Goal: Obtain resource: Obtain resource

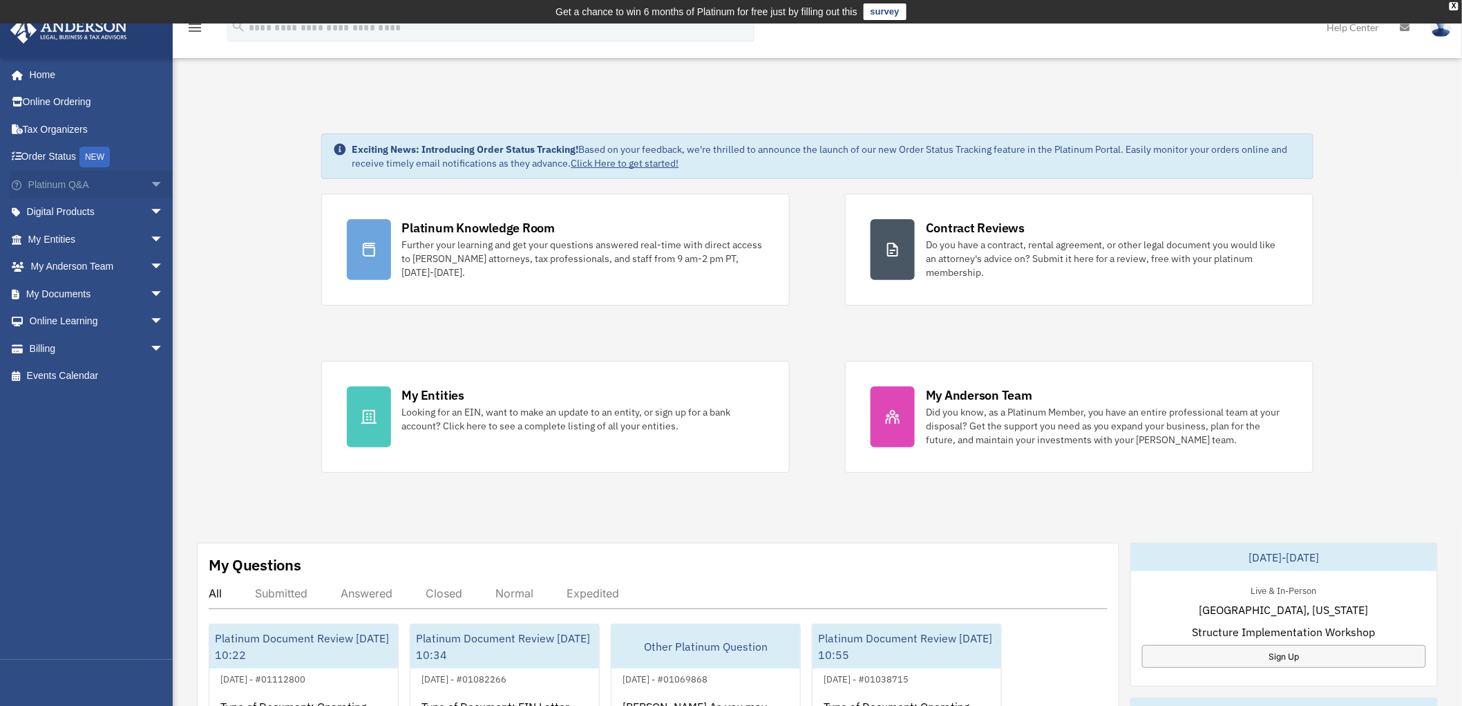
click at [150, 182] on span "arrow_drop_down" at bounding box center [164, 185] width 28 height 28
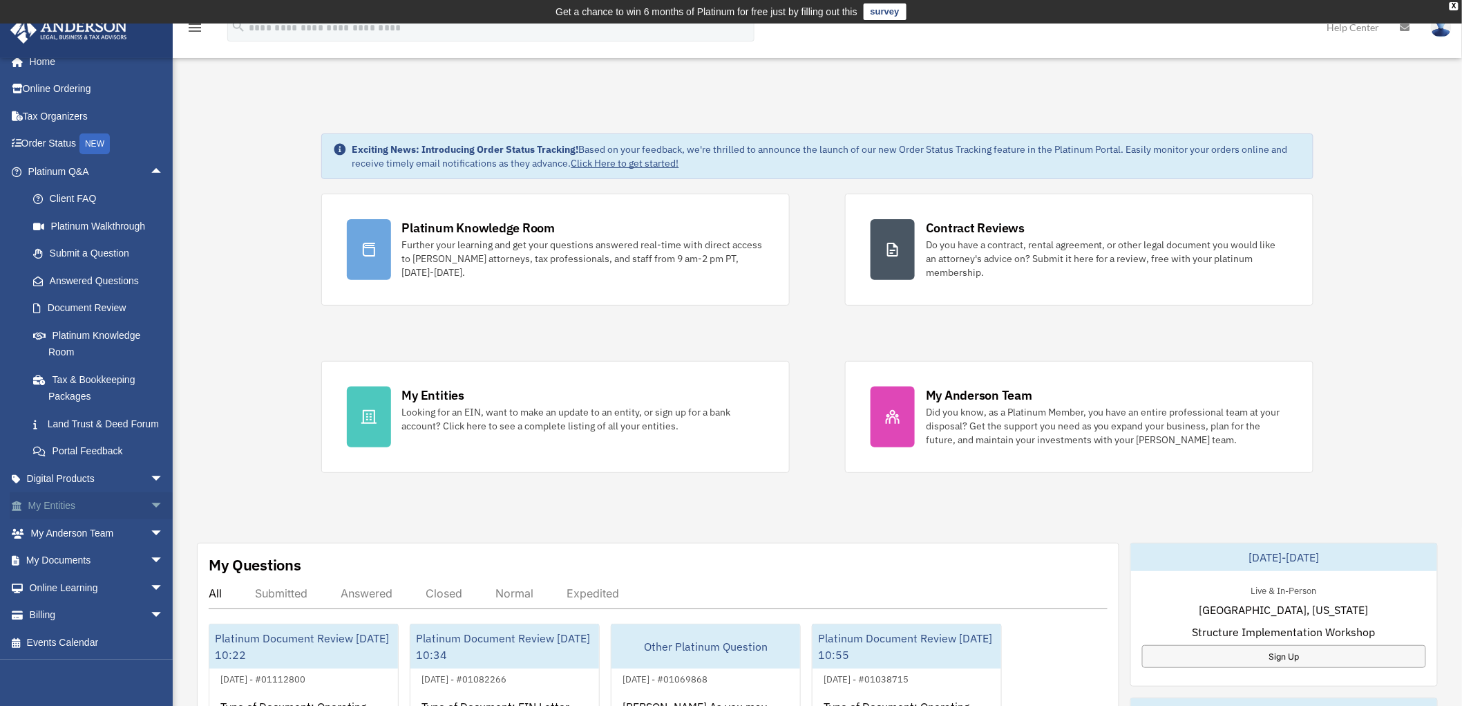
scroll to position [28, 0]
click at [150, 554] on span "arrow_drop_down" at bounding box center [164, 561] width 28 height 28
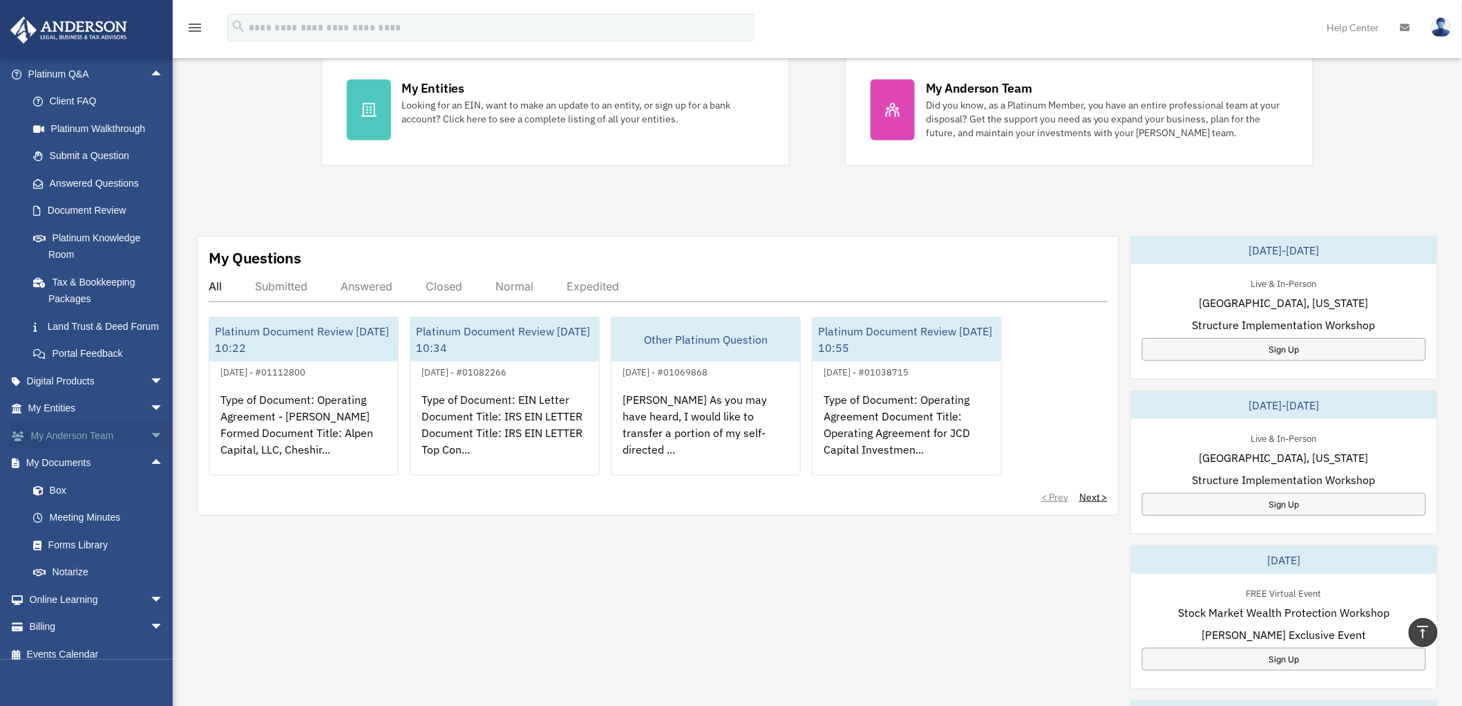
scroll to position [138, 0]
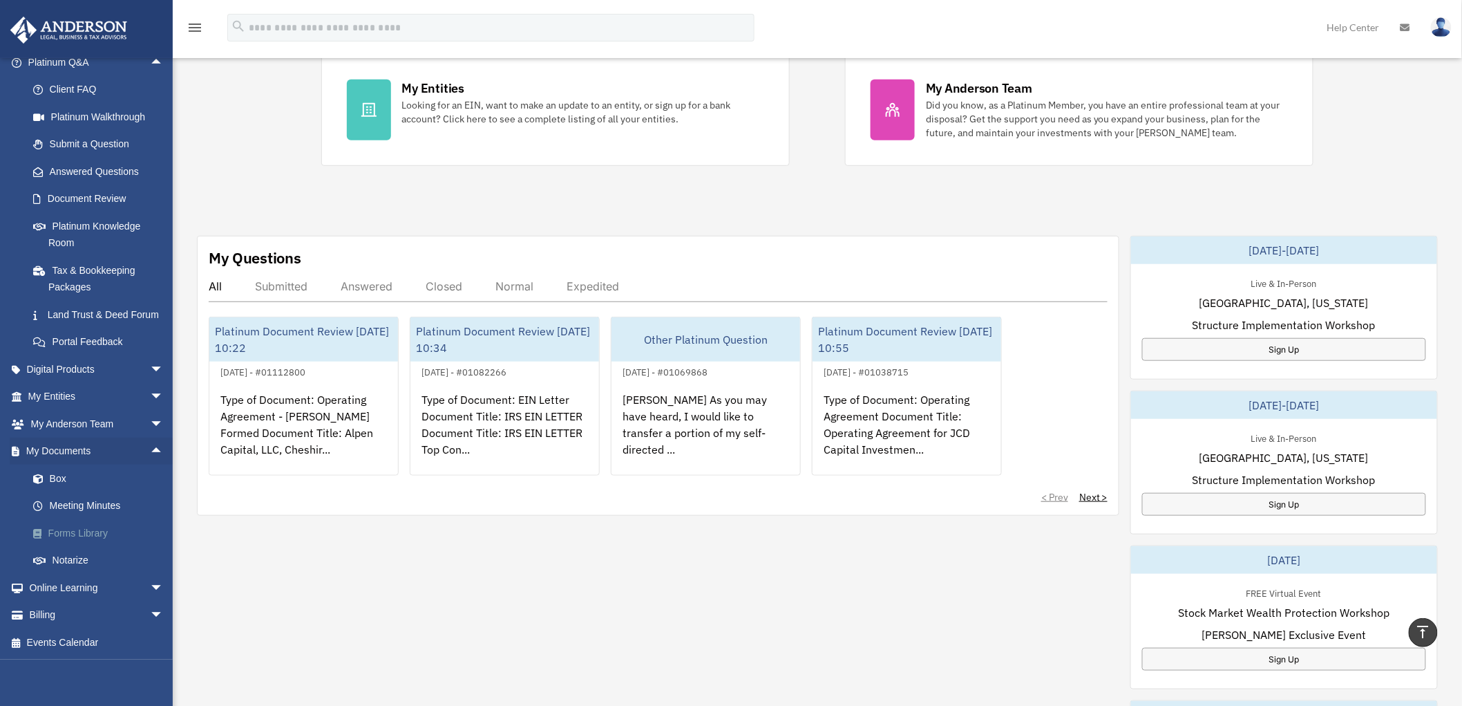
click at [72, 531] on link "Forms Library" at bounding box center [101, 533] width 165 height 28
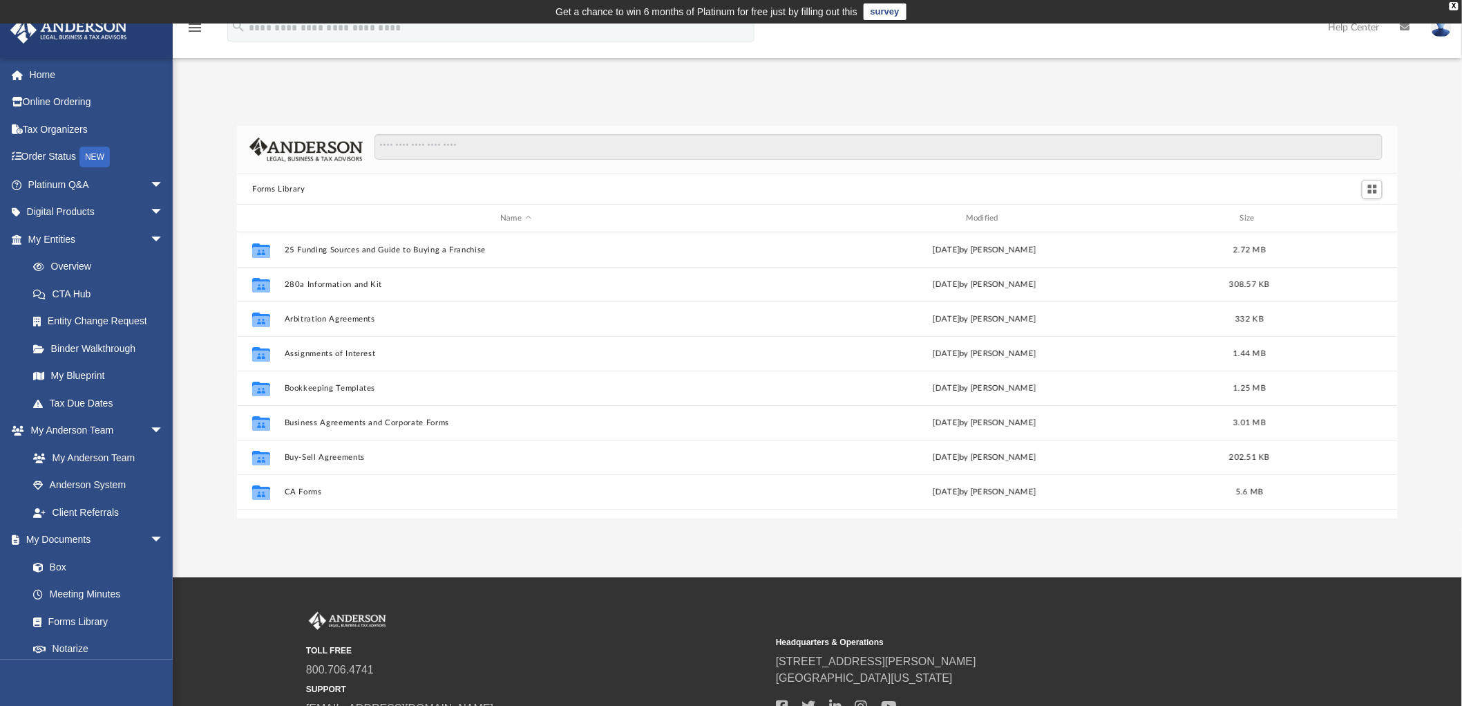
scroll to position [301, 1149]
click at [193, 408] on div "Forms Library Name Modified Size Collaborated Folder 25 Funding Sources and Gui…" at bounding box center [818, 322] width 1290 height 393
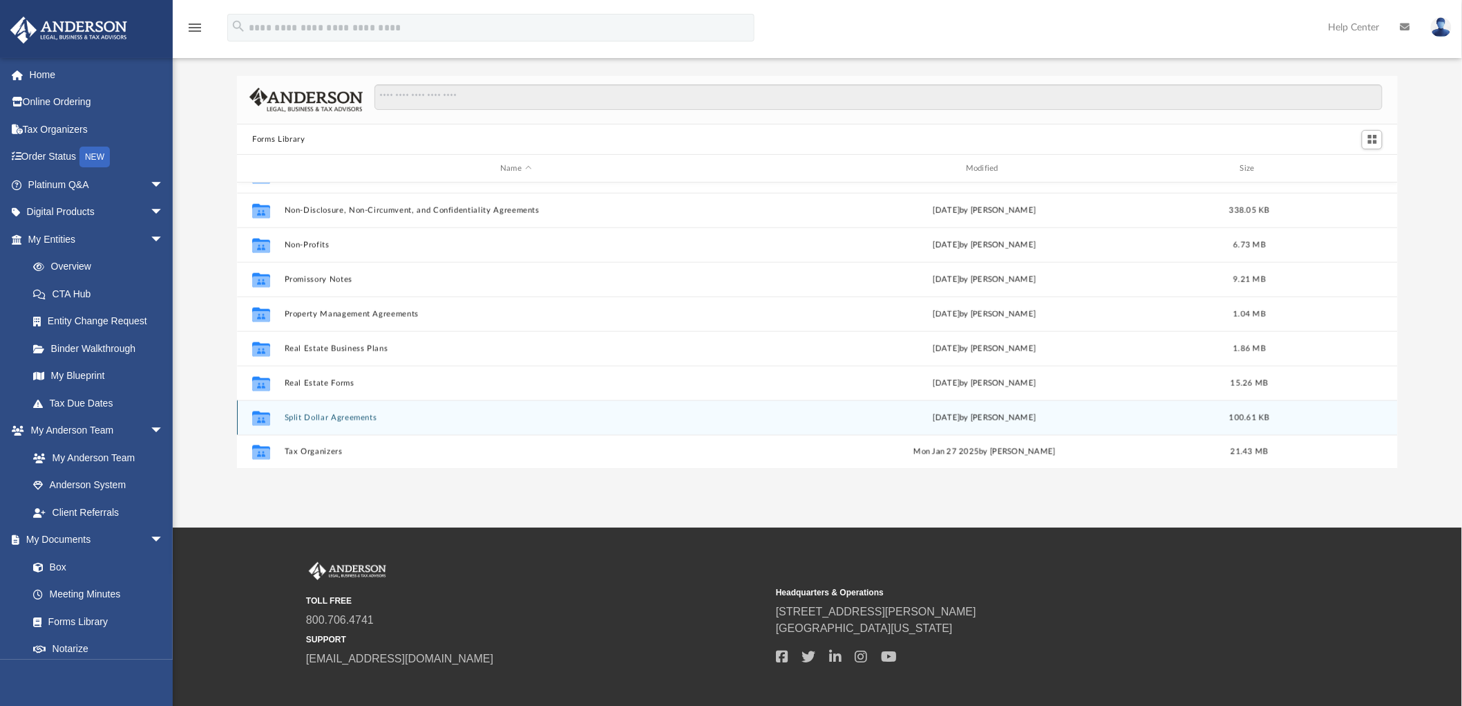
scroll to position [77, 0]
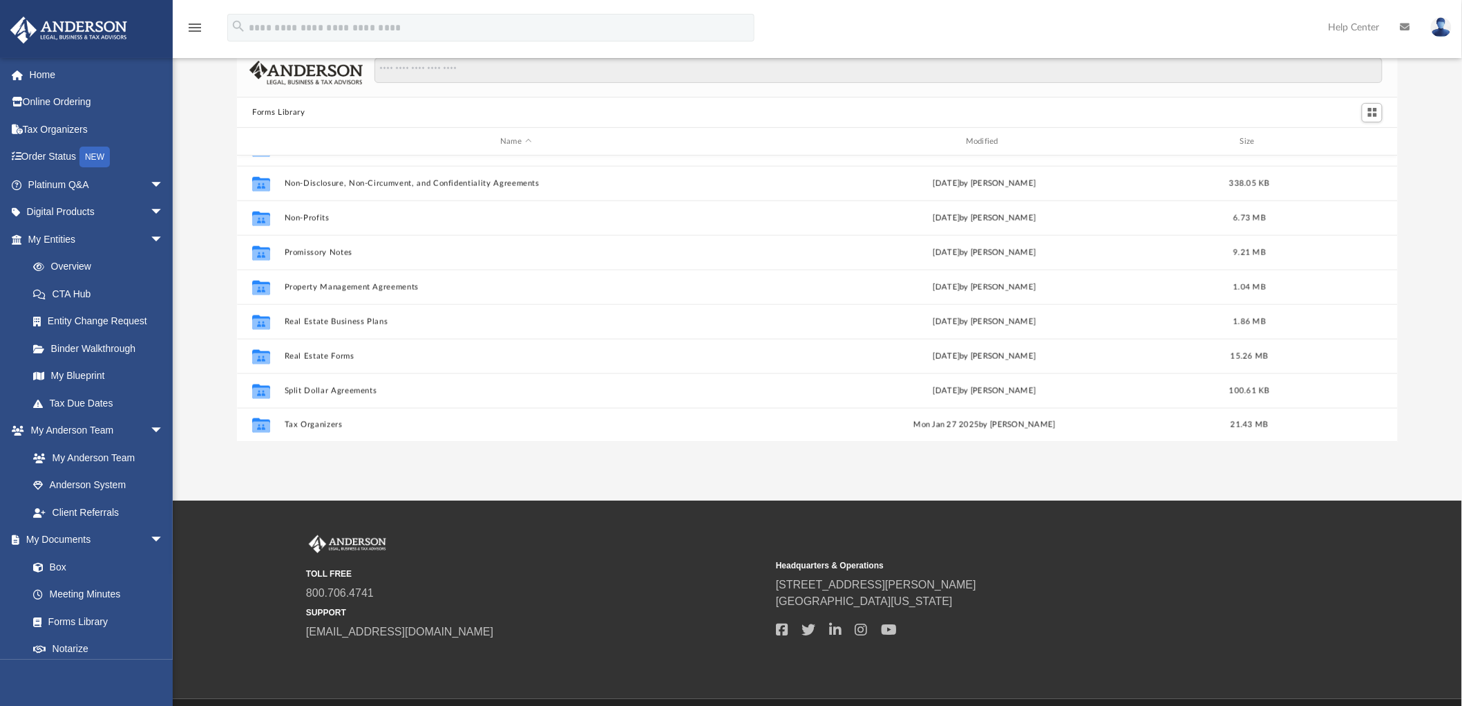
click at [201, 356] on div "Forms Library Name Modified Size Collaborated Folder Loan Forms [DATE] by [PERS…" at bounding box center [818, 245] width 1290 height 393
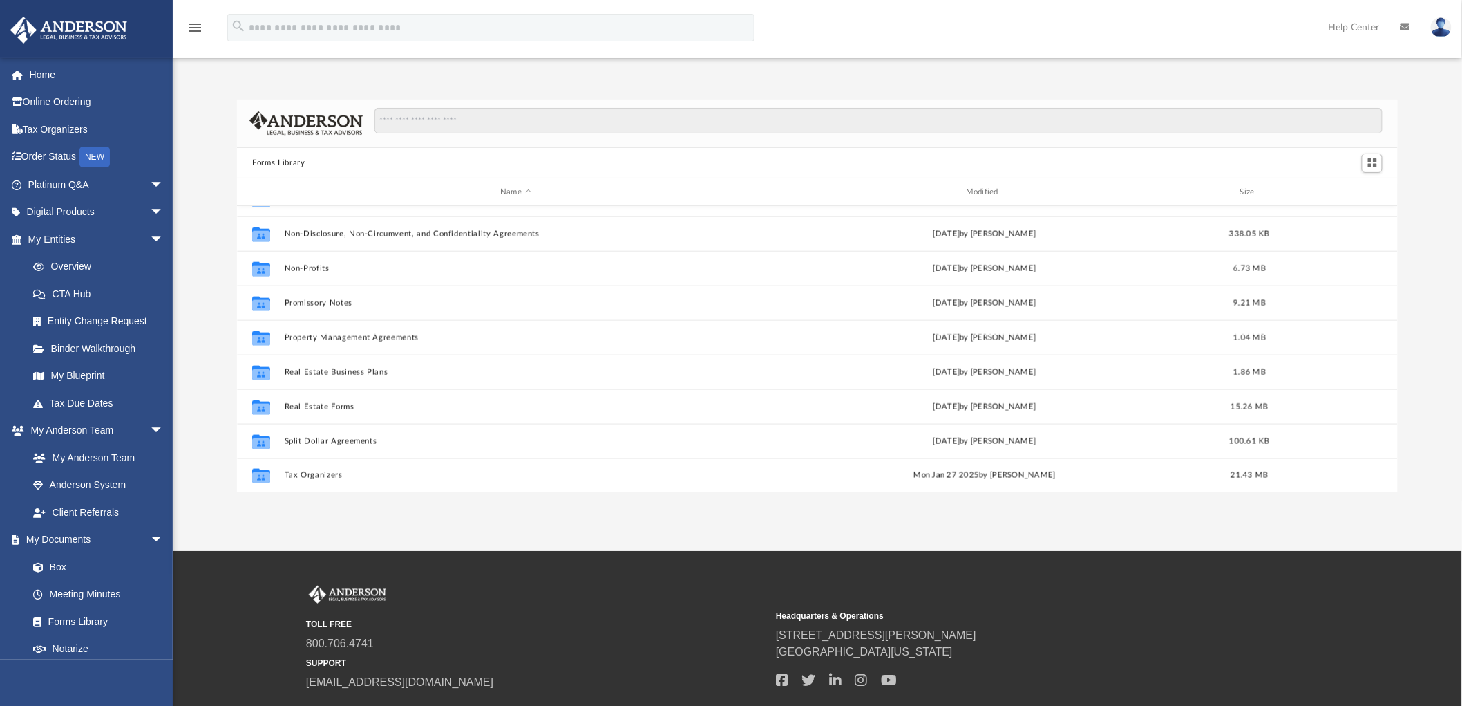
scroll to position [0, 0]
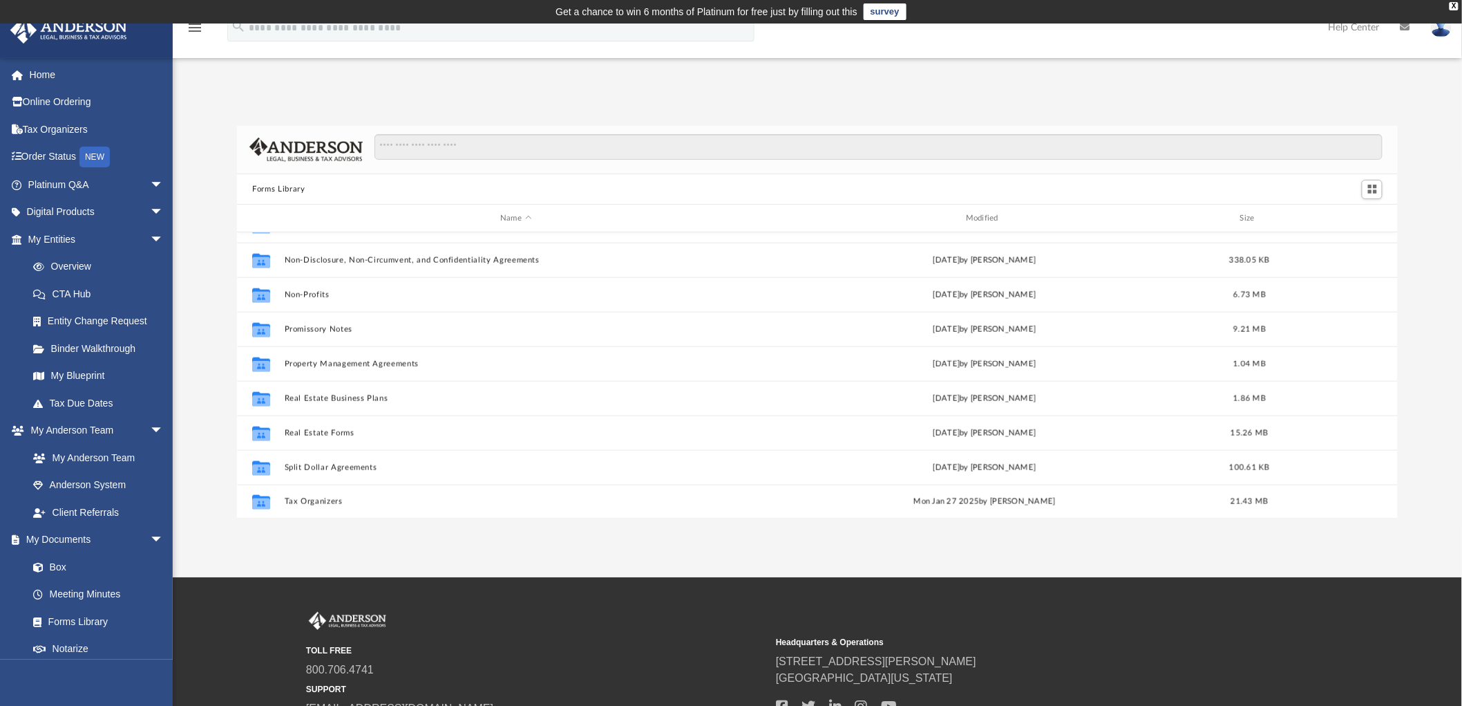
click at [196, 377] on div "Forms Library Name Modified Size Collaborated Folder Loan Forms [DATE] by [PERS…" at bounding box center [818, 322] width 1290 height 393
